Goal: Answer question/provide support: Share knowledge or assist other users

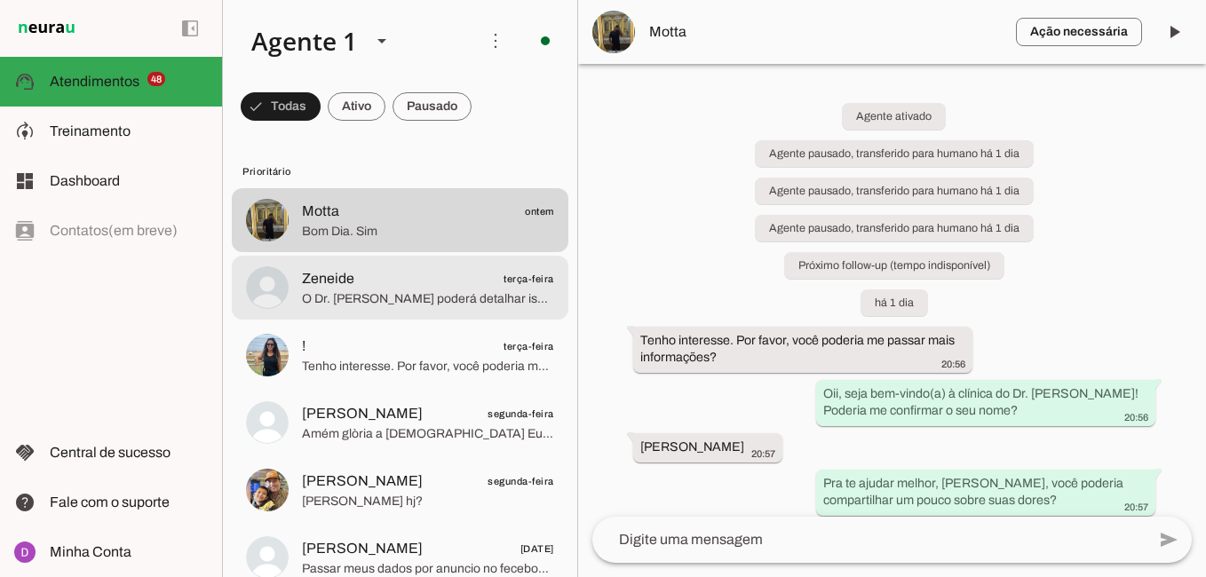
click at [460, 283] on span "Zeneide terça-feira" at bounding box center [428, 279] width 252 height 22
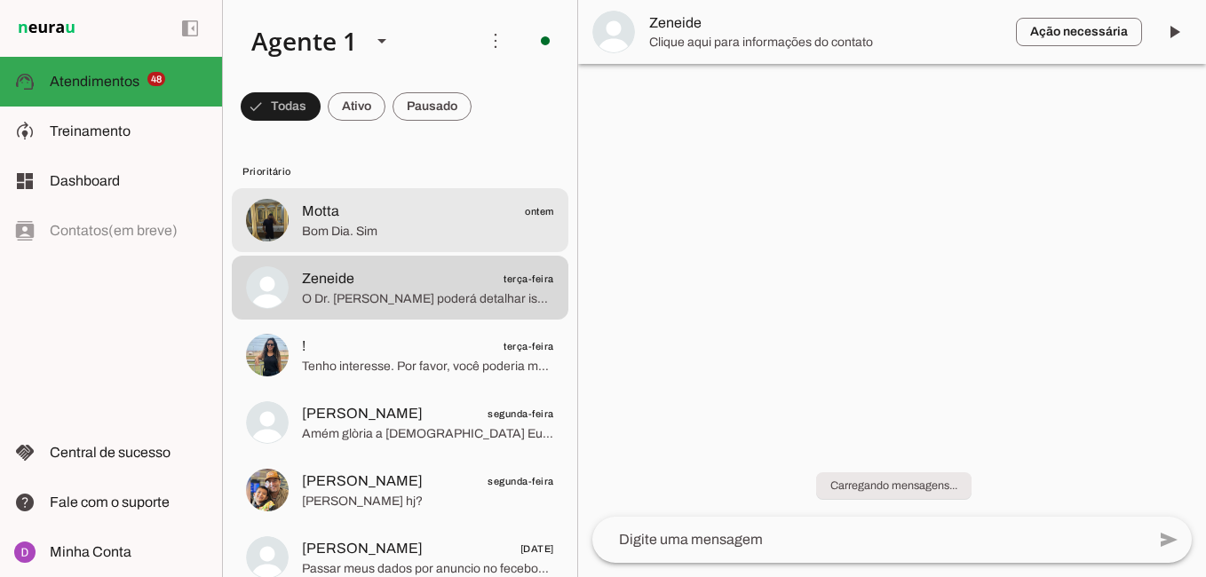
click at [371, 223] on span "Bom Dia. Sim" at bounding box center [428, 232] width 252 height 18
